Goal: Task Accomplishment & Management: Manage account settings

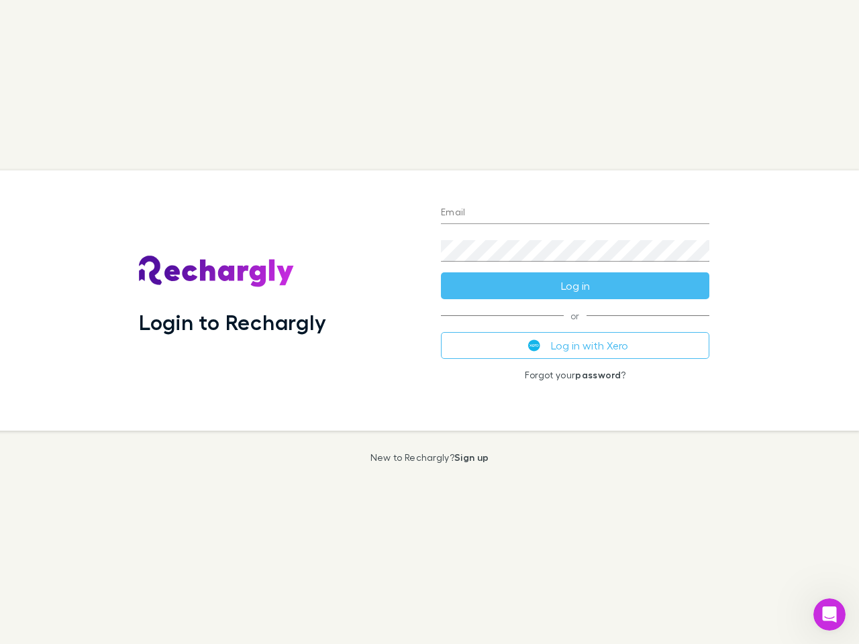
click at [429, 322] on div "Login to Rechargly" at bounding box center [279, 300] width 302 height 260
click at [575, 213] on input "Email" at bounding box center [575, 213] width 268 height 21
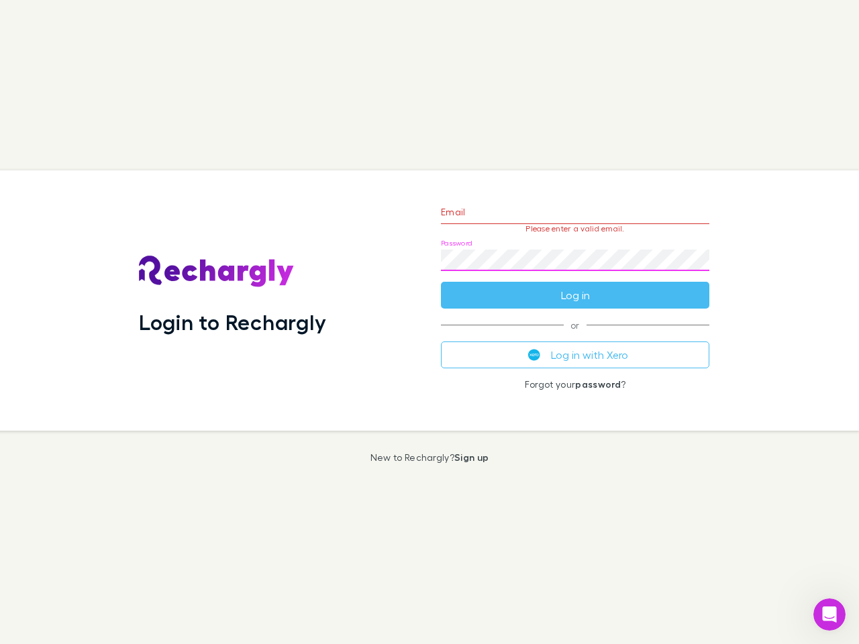
click at [575, 286] on form "Email Please enter a valid email. Password Log in" at bounding box center [575, 250] width 268 height 117
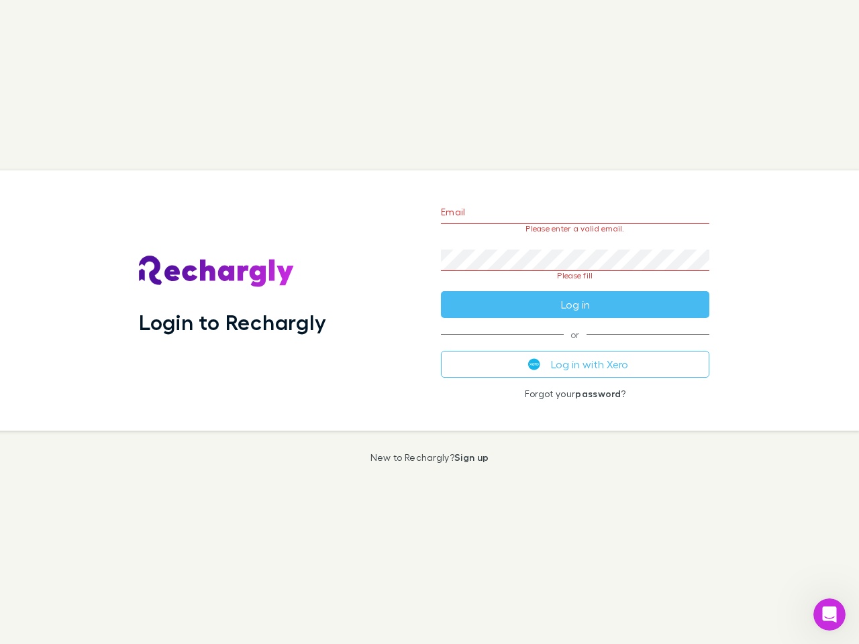
click at [575, 346] on div "Email Please enter a valid email. Password Please fill Log in or Log in with Xe…" at bounding box center [575, 300] width 290 height 260
click at [829, 615] on icon "Open Intercom Messenger" at bounding box center [830, 615] width 22 height 22
